Goal: Task Accomplishment & Management: Manage account settings

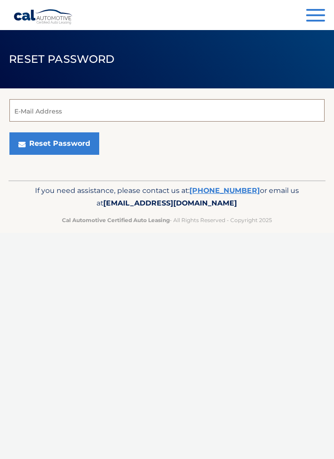
click at [221, 108] on input "E-Mail Address" at bounding box center [166, 110] width 315 height 22
type input "[EMAIL_ADDRESS][DOMAIN_NAME]"
click at [60, 141] on button "Reset Password" at bounding box center [54, 143] width 90 height 22
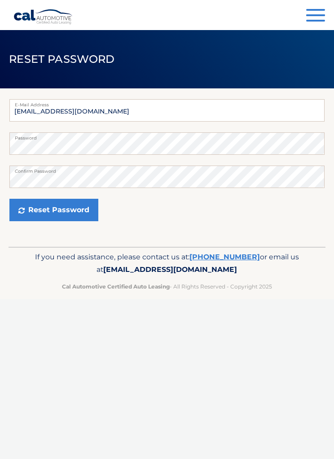
click at [70, 207] on button "Reset Password" at bounding box center [53, 210] width 89 height 22
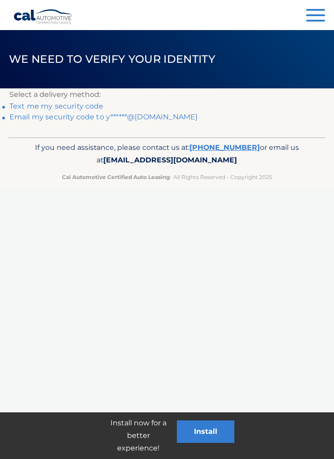
click at [88, 107] on link "Text me my security code" at bounding box center [56, 106] width 94 height 9
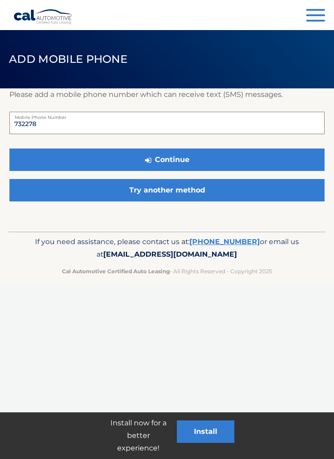
type input "7322787"
type input "7322787666"
click at [241, 155] on button "Continue" at bounding box center [166, 160] width 315 height 22
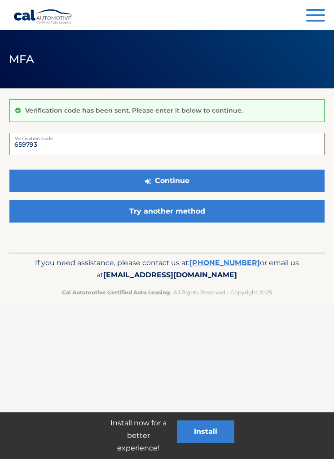
type input "659793"
click at [222, 180] on button "Continue" at bounding box center [166, 181] width 315 height 22
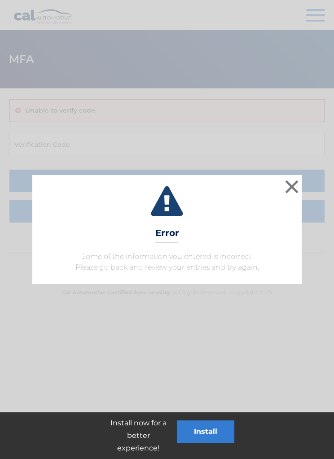
click at [299, 186] on button "×" at bounding box center [292, 187] width 18 height 18
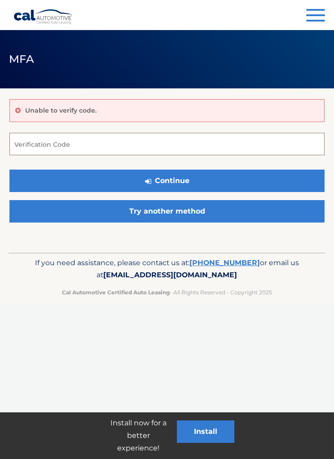
click at [251, 149] on input "Verification Code" at bounding box center [166, 144] width 315 height 22
type input "695793"
click at [237, 182] on button "Continue" at bounding box center [166, 181] width 315 height 22
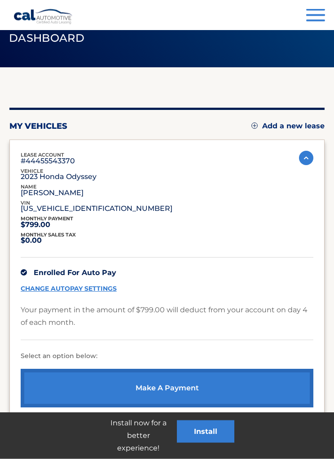
scroll to position [21, 0]
click at [101, 289] on link "CHANGE AUTOPAY SETTINGS" at bounding box center [69, 289] width 96 height 8
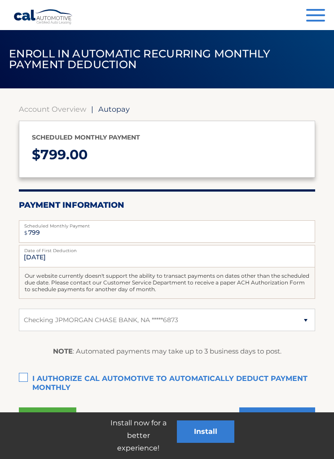
select select "ZDYyYjI1ZmUtYzg3Zi00ZjRlLWE1Y2YtOWFkZGY3N2JhN2Nj"
click at [292, 318] on select "Select Bank Account Checking JPMORGAN CHASE BANK, NA *****6873" at bounding box center [167, 320] width 297 height 22
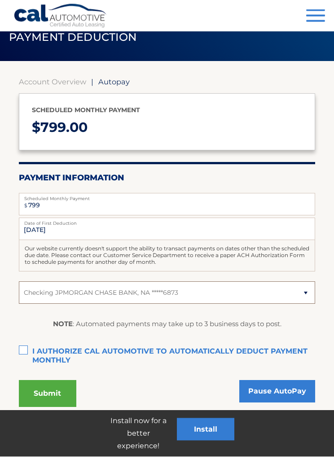
scroll to position [25, 0]
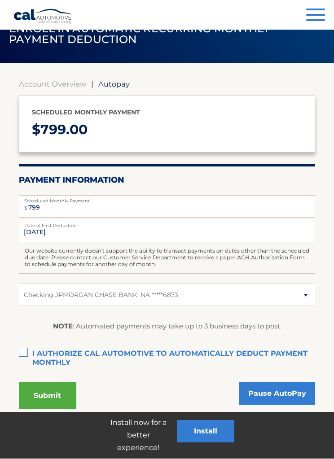
click at [298, 398] on link "Pause AutoPay" at bounding box center [277, 394] width 76 height 22
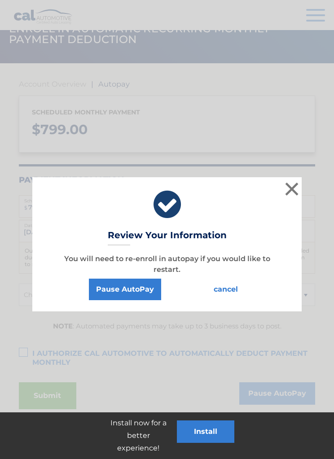
click at [135, 288] on button "Pause AutoPay" at bounding box center [125, 290] width 72 height 22
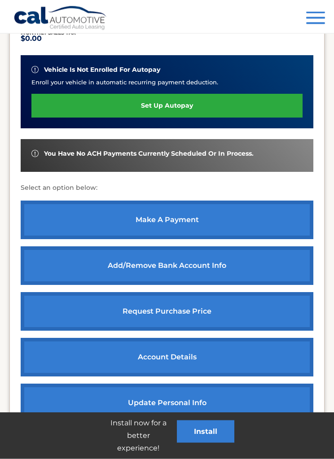
scroll to position [224, 0]
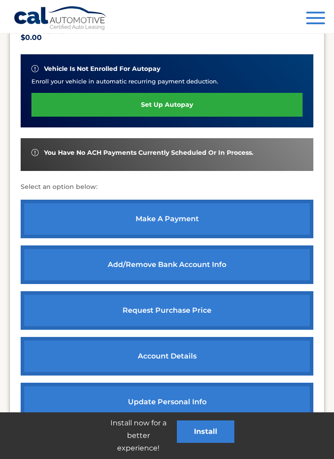
click at [255, 259] on link "Add/Remove bank account info" at bounding box center [167, 264] width 293 height 39
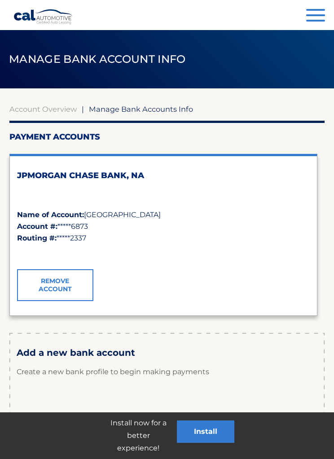
click at [60, 285] on link "Remove Account" at bounding box center [55, 284] width 76 height 31
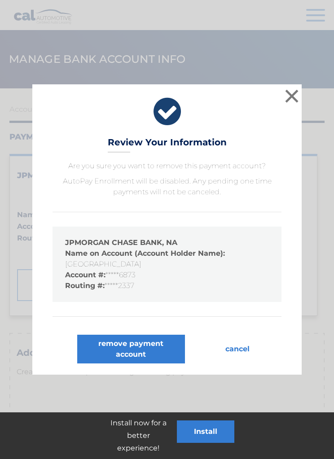
click at [147, 350] on button "remove payment account" at bounding box center [131, 349] width 108 height 29
